Goal: Navigation & Orientation: Find specific page/section

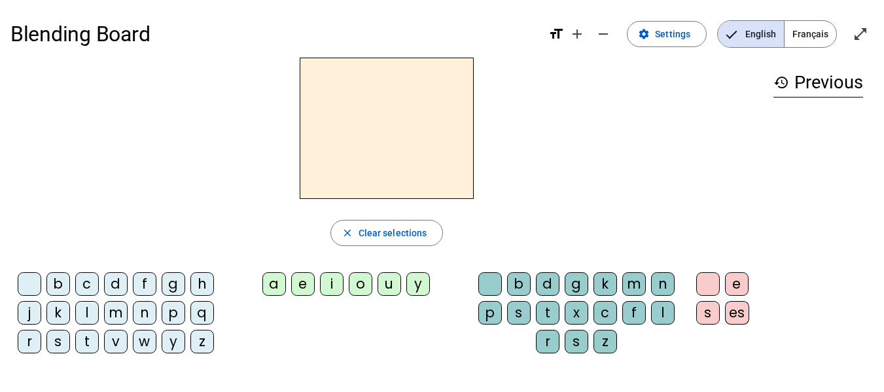
click at [253, 105] on div at bounding box center [386, 128] width 753 height 141
click at [810, 37] on span "Français" at bounding box center [811, 34] width 52 height 26
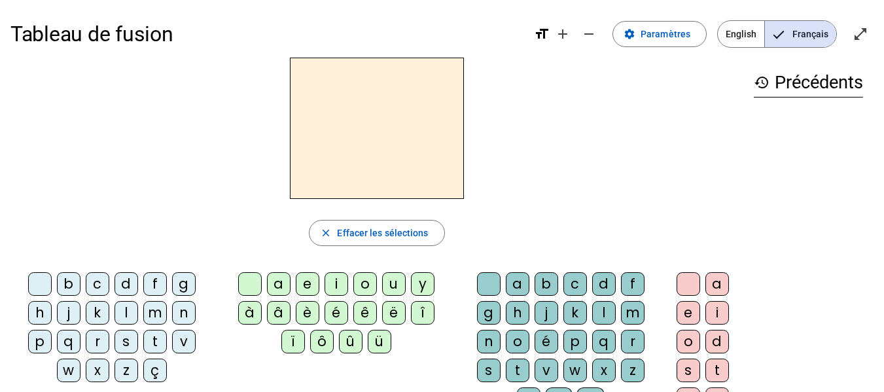
click at [742, 32] on span "English" at bounding box center [741, 34] width 46 height 26
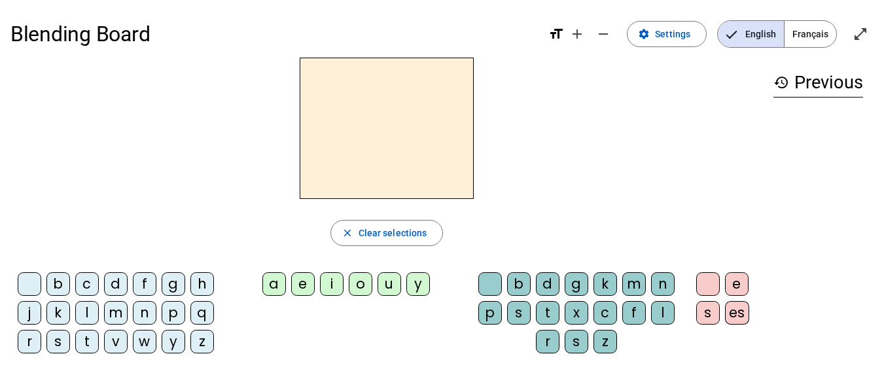
click at [806, 35] on span "Français" at bounding box center [811, 34] width 52 height 26
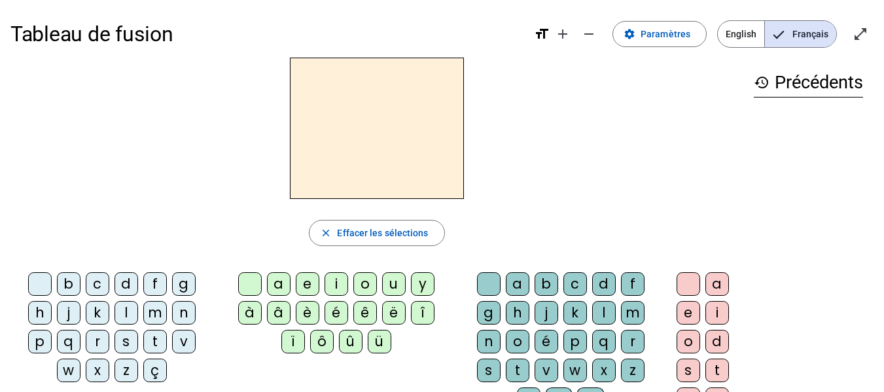
click at [521, 121] on div at bounding box center [376, 128] width 733 height 141
